Goal: Navigation & Orientation: Find specific page/section

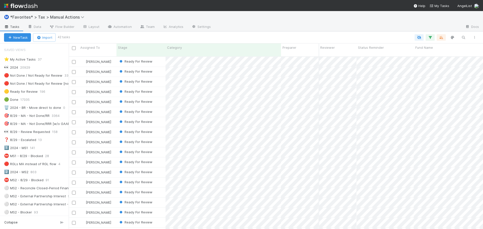
scroll to position [452, 0]
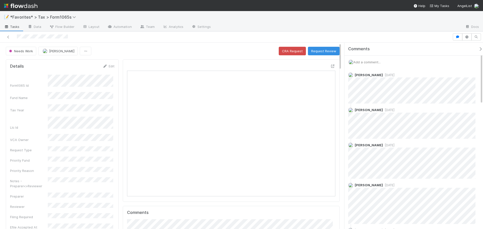
scroll to position [98, 202]
click at [14, 4] on img at bounding box center [20, 6] width 33 height 9
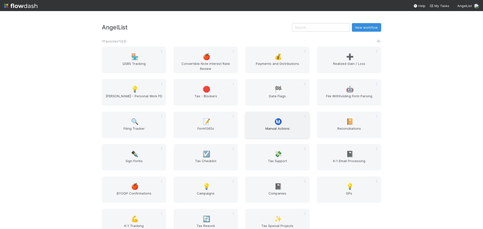
click at [287, 126] on div "Ⓜ️ Manual Actions" at bounding box center [277, 125] width 64 height 26
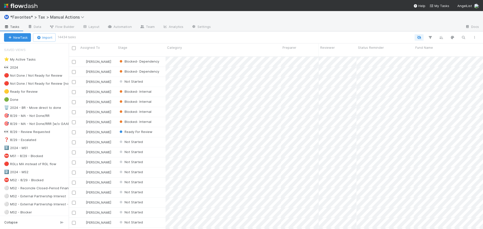
scroll to position [173, 410]
